Goal: Information Seeking & Learning: Find specific fact

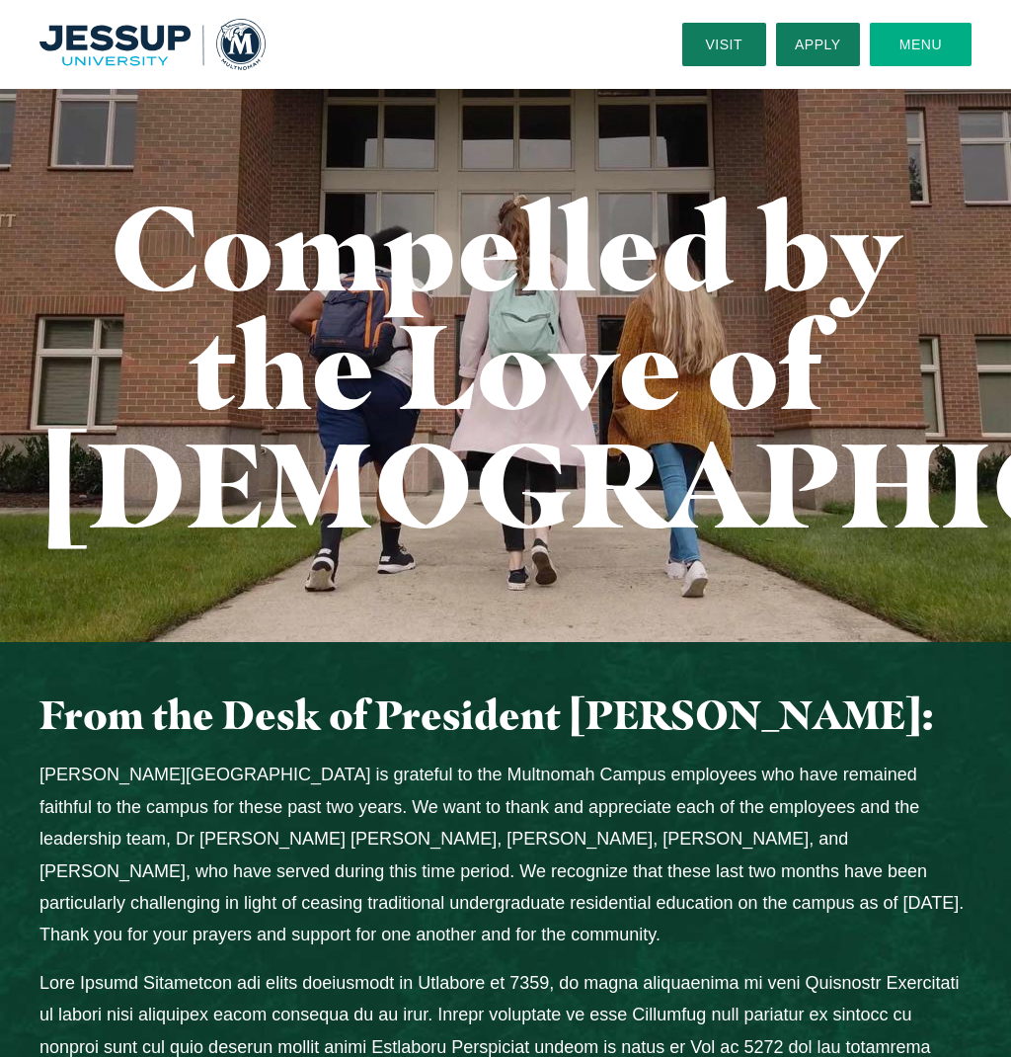
click at [913, 40] on button "Menu" at bounding box center [921, 44] width 102 height 43
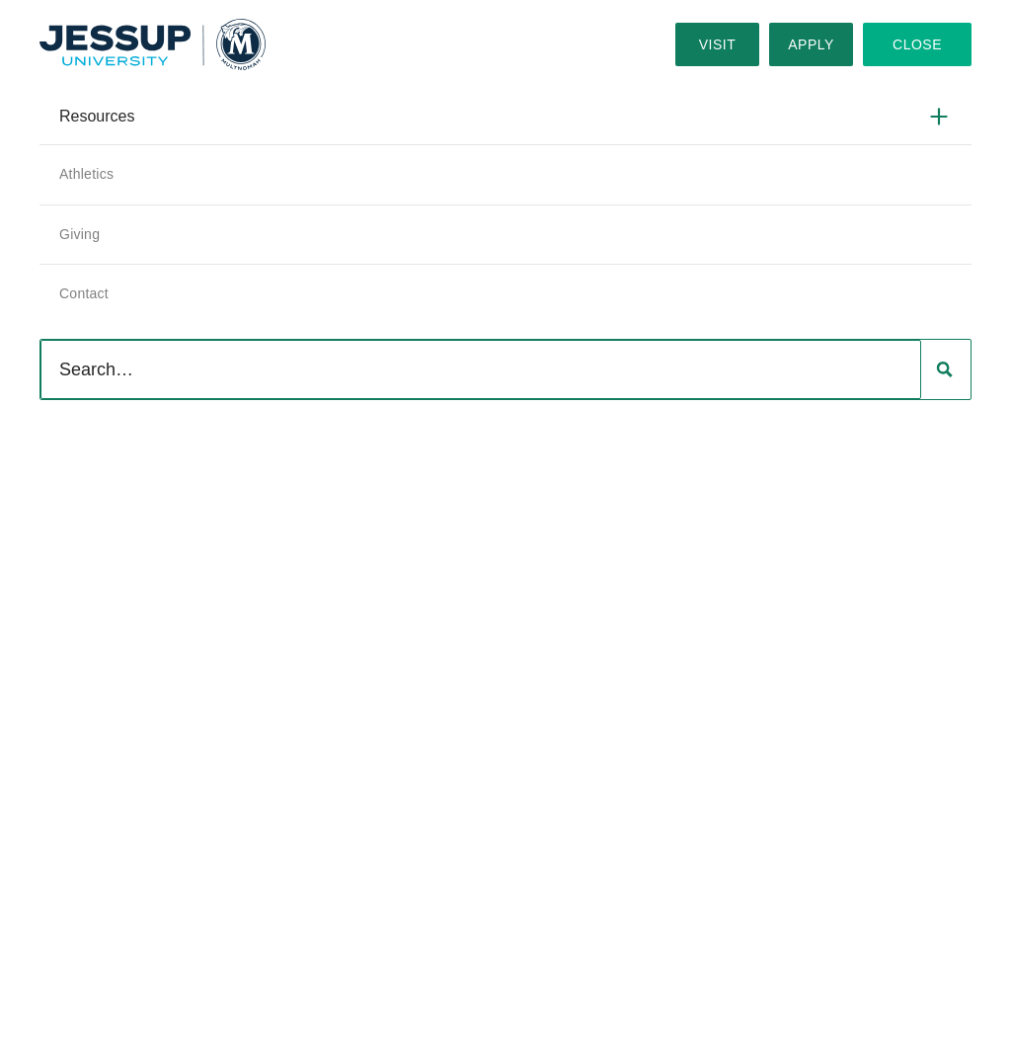
click at [121, 41] on img "Home" at bounding box center [153, 44] width 226 height 50
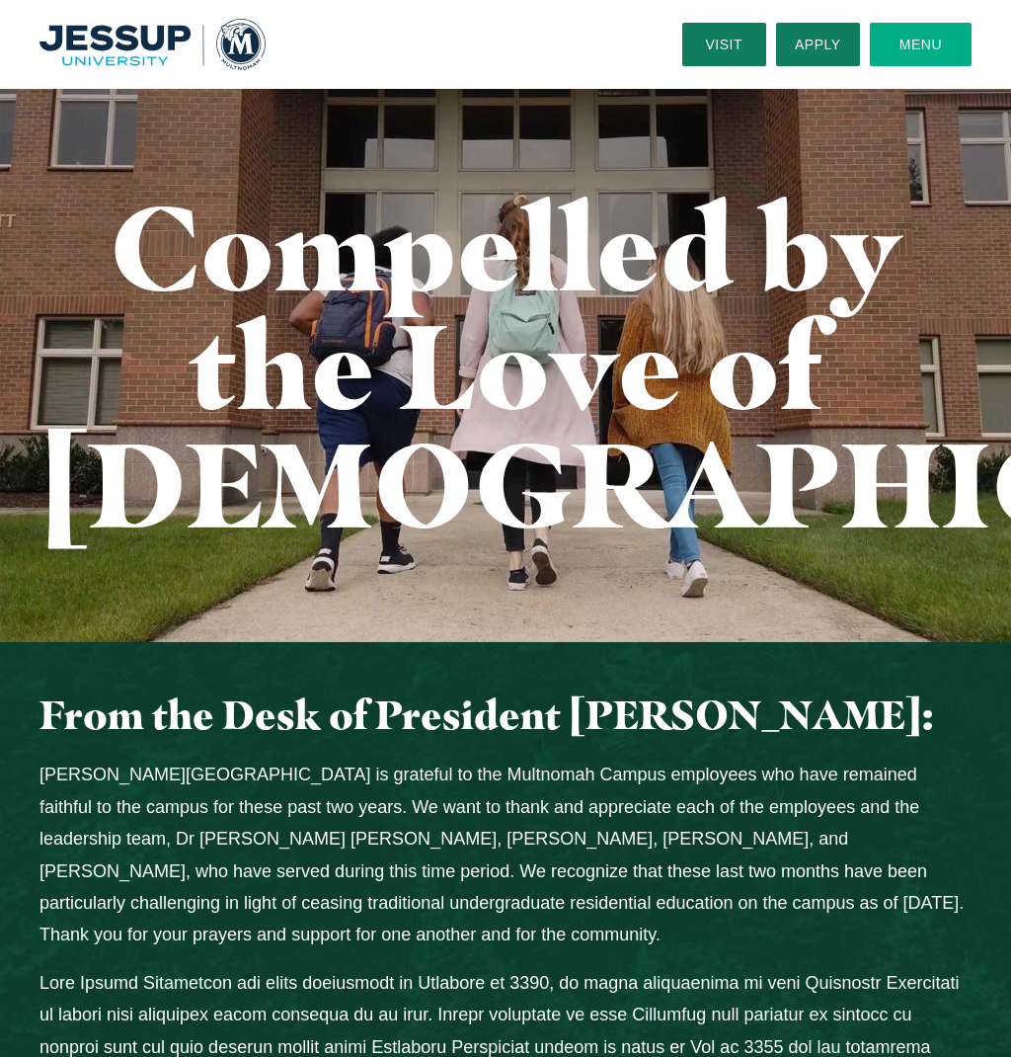
click at [937, 38] on button "Menu" at bounding box center [921, 44] width 102 height 43
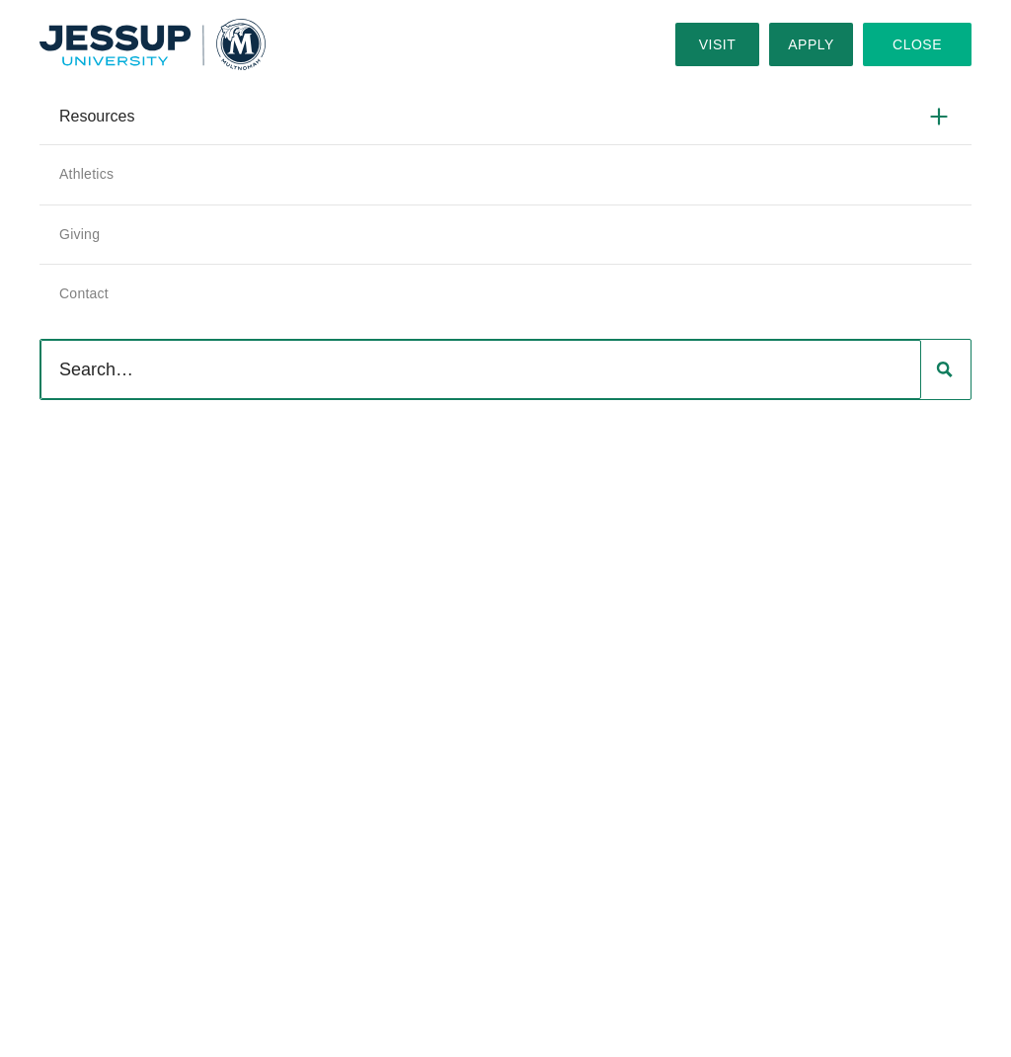
click at [322, 375] on input "Search" at bounding box center [480, 369] width 881 height 59
type input "professors"
